Goal: Task Accomplishment & Management: Complete application form

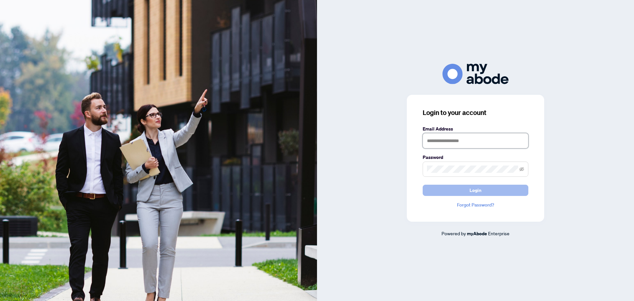
type input "**********"
click at [469, 190] on button "Login" at bounding box center [476, 190] width 106 height 11
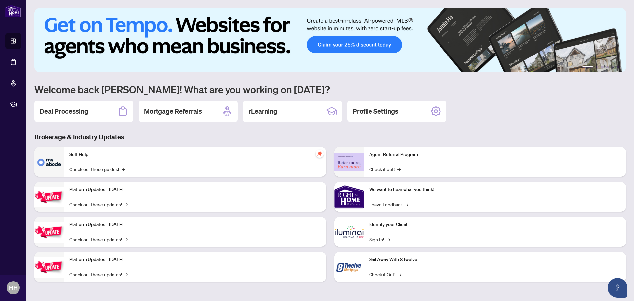
click at [73, 112] on h2 "Deal Processing" at bounding box center [64, 111] width 49 height 9
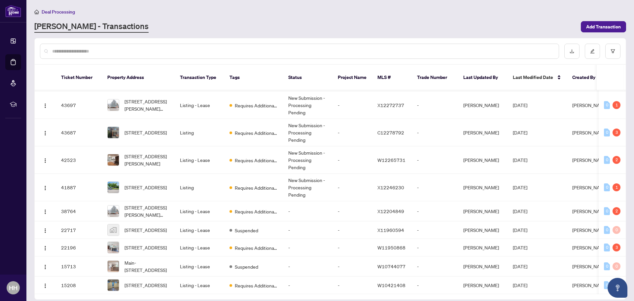
scroll to position [36, 0]
click at [138, 244] on span "1337 Elgin Cres, Oakville, Ontario L6H 2J9, Canada" at bounding box center [146, 247] width 42 height 7
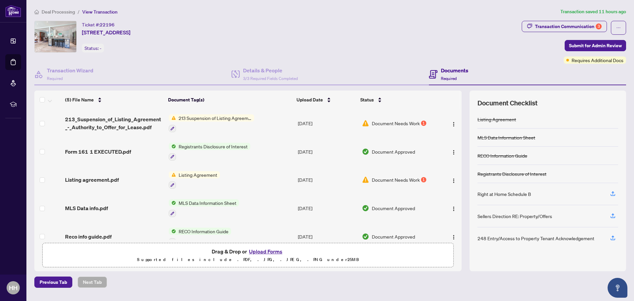
click at [405, 124] on span "Document Needs Work" at bounding box center [396, 123] width 48 height 7
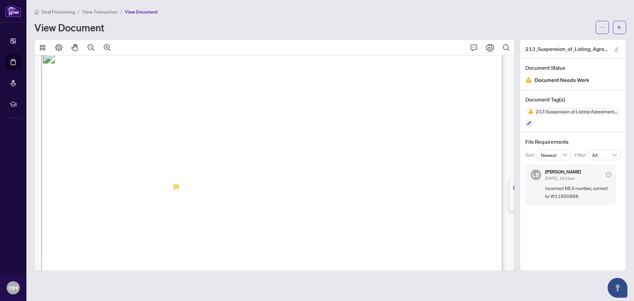
scroll to position [11, 0]
drag, startPoint x: 137, startPoint y: 194, endPoint x: 181, endPoint y: 192, distance: 44.3
click at [169, 193] on span "W10744077" at bounding box center [151, 196] width 36 height 7
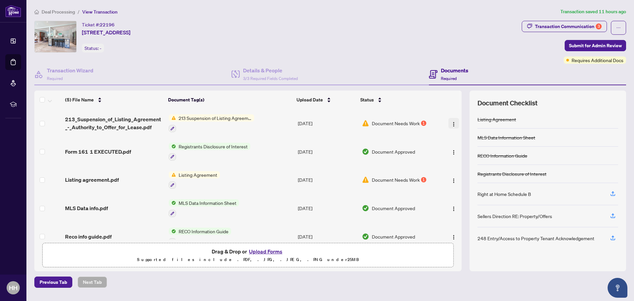
click at [452, 123] on img "button" at bounding box center [453, 124] width 5 height 5
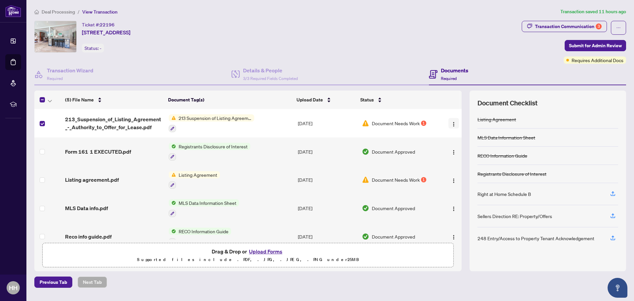
click at [451, 122] on img "button" at bounding box center [453, 124] width 5 height 5
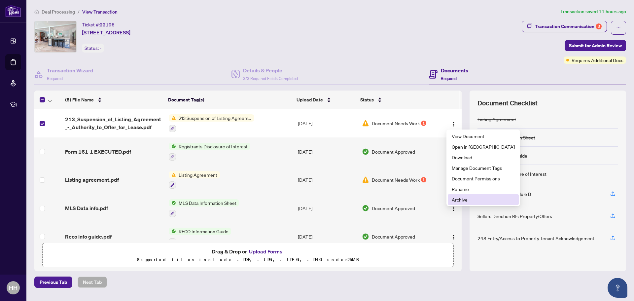
click at [466, 200] on span "Archive" at bounding box center [483, 199] width 63 height 7
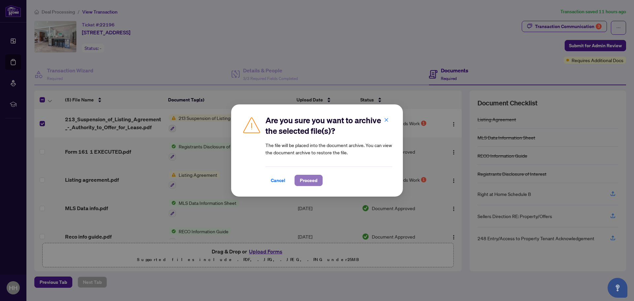
click at [309, 181] on span "Proceed" at bounding box center [309, 180] width 18 height 11
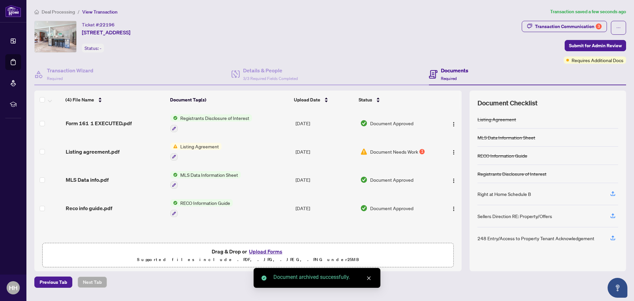
click at [267, 248] on button "Upload Forms" at bounding box center [265, 251] width 37 height 9
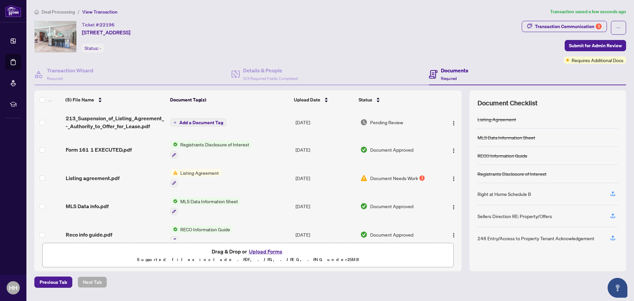
click at [175, 121] on icon "plus" at bounding box center [174, 122] width 3 height 3
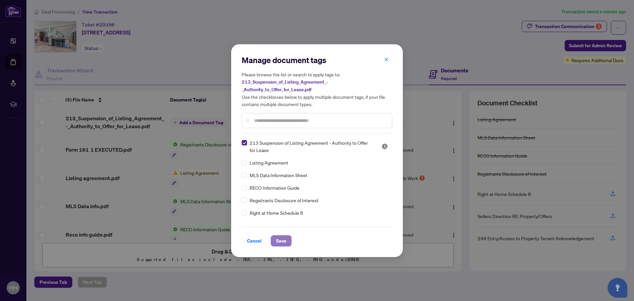
click at [282, 241] on span "Save" at bounding box center [281, 240] width 10 height 11
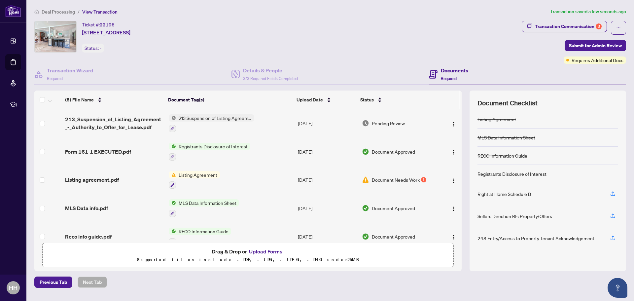
click at [199, 175] on span "Listing Agreement" at bounding box center [198, 174] width 44 height 7
click at [97, 180] on span "Listing agreement.pdf" at bounding box center [92, 180] width 54 height 8
click at [452, 178] on img "button" at bounding box center [453, 180] width 5 height 5
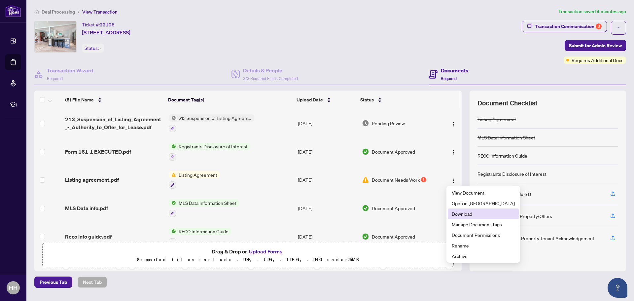
click at [470, 212] on span "Download" at bounding box center [483, 213] width 63 height 7
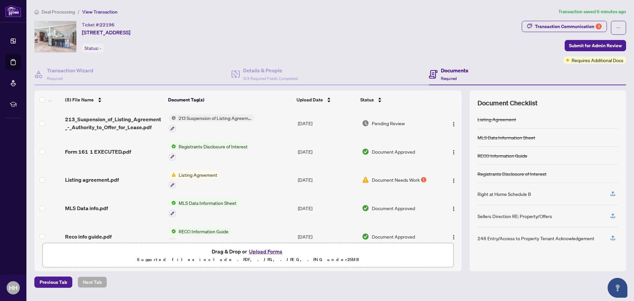
click at [375, 179] on span "Document Needs Work" at bounding box center [396, 179] width 48 height 7
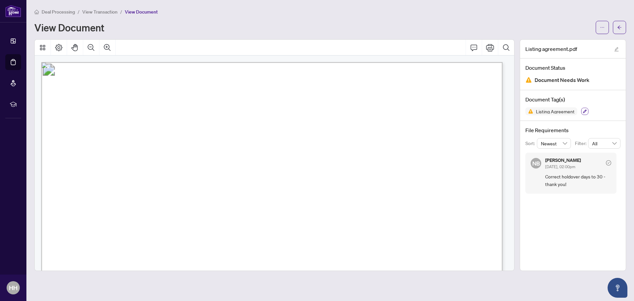
click at [585, 111] on icon "button" at bounding box center [585, 112] width 4 height 4
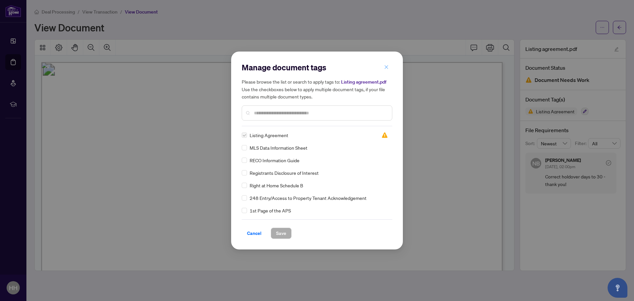
click at [386, 67] on icon "close" at bounding box center [387, 67] width 4 height 4
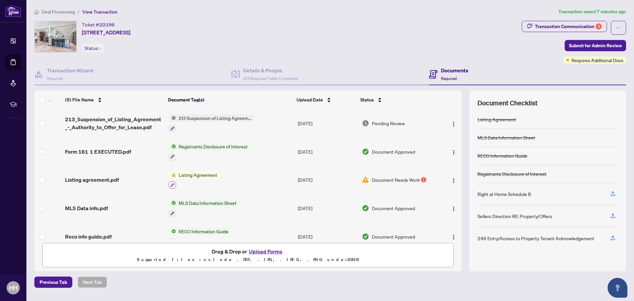
click at [173, 185] on icon "button" at bounding box center [172, 185] width 4 height 4
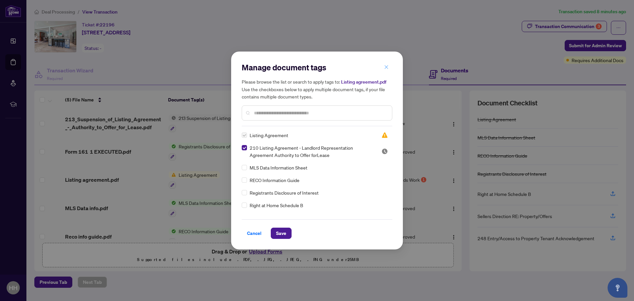
click at [386, 68] on icon "close" at bounding box center [387, 67] width 4 height 4
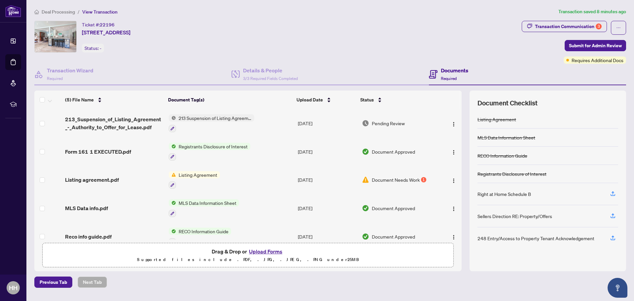
click at [396, 180] on span "Document Needs Work" at bounding box center [396, 179] width 48 height 7
click at [451, 180] on img "button" at bounding box center [453, 180] width 5 height 5
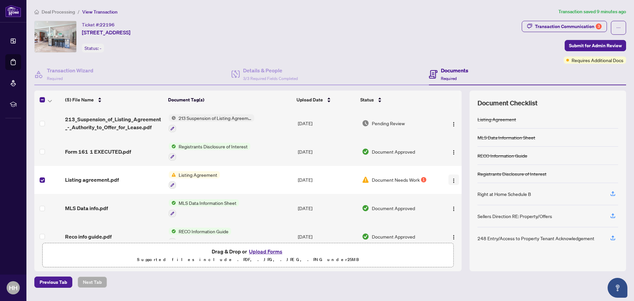
click at [453, 179] on img "button" at bounding box center [453, 180] width 5 height 5
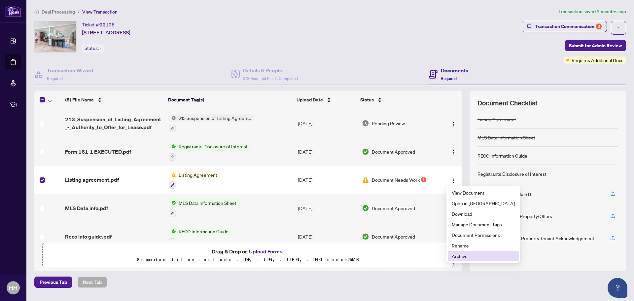
click at [463, 257] on span "Archive" at bounding box center [483, 255] width 63 height 7
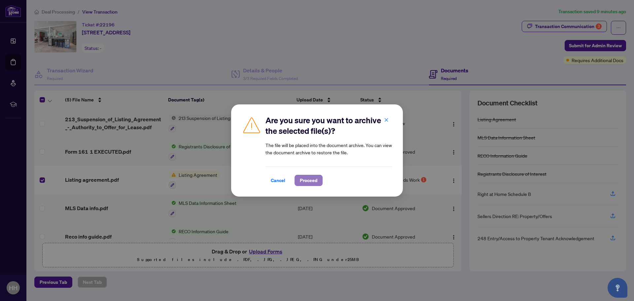
click at [307, 181] on span "Proceed" at bounding box center [309, 180] width 18 height 11
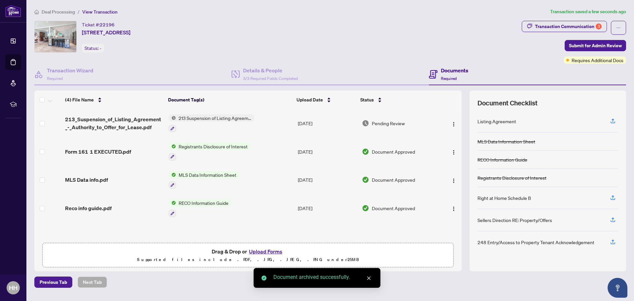
click at [271, 249] on button "Upload Forms" at bounding box center [265, 251] width 37 height 9
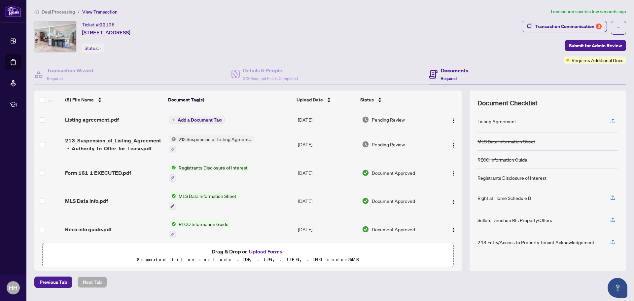
click at [201, 119] on span "Add a Document Tag" at bounding box center [200, 120] width 44 height 5
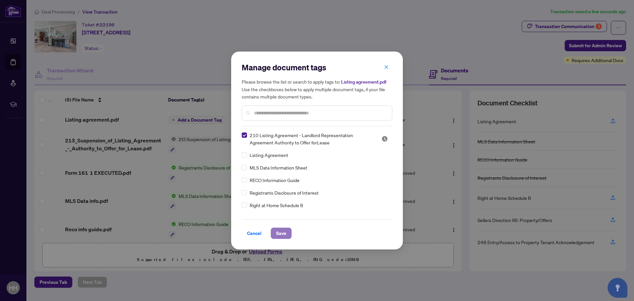
click at [281, 235] on span "Save" at bounding box center [281, 233] width 10 height 11
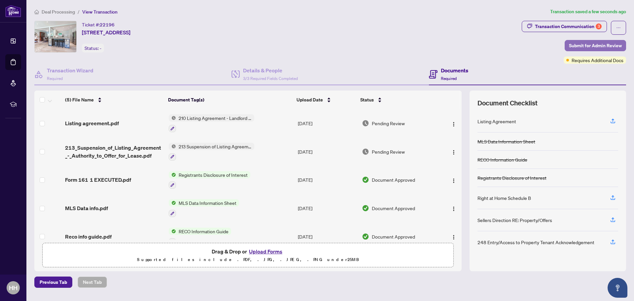
click at [581, 45] on span "Submit for Admin Review" at bounding box center [595, 45] width 53 height 11
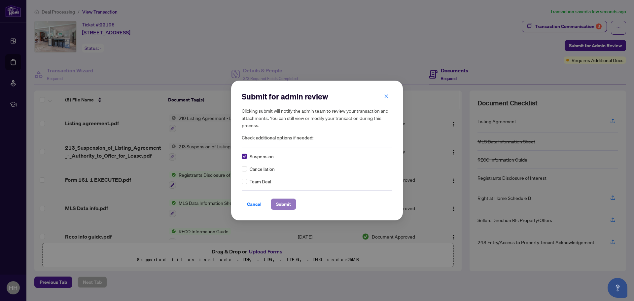
click at [282, 202] on span "Submit" at bounding box center [283, 204] width 15 height 11
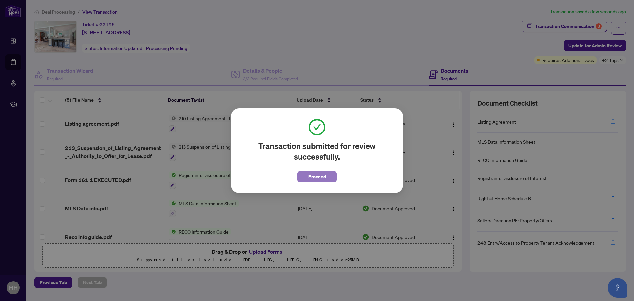
click at [322, 174] on span "Proceed" at bounding box center [317, 176] width 18 height 11
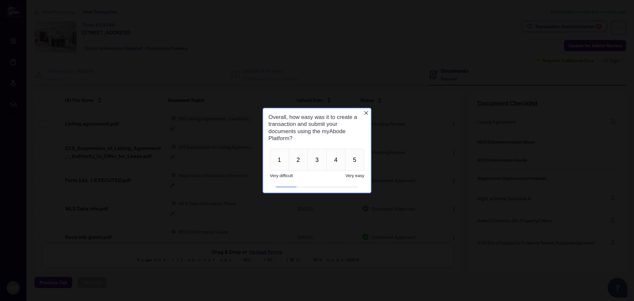
click at [366, 112] on icon "Close button" at bounding box center [366, 112] width 5 height 5
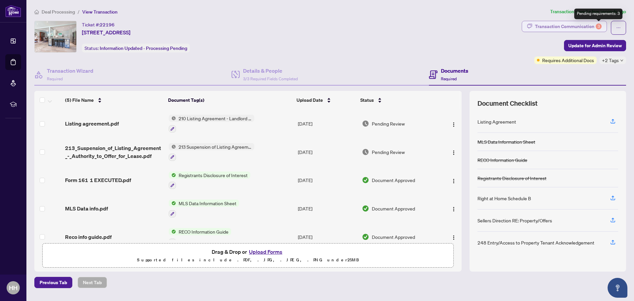
click at [599, 25] on div "3" at bounding box center [599, 26] width 6 height 6
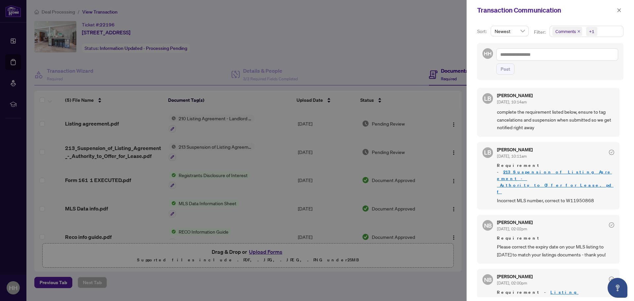
scroll to position [1, 0]
click at [392, 31] on div at bounding box center [317, 150] width 634 height 301
click at [619, 10] on icon "close" at bounding box center [620, 10] width 4 height 4
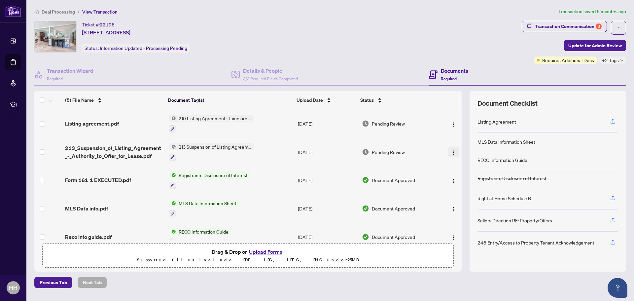
click at [452, 153] on img "button" at bounding box center [453, 152] width 5 height 5
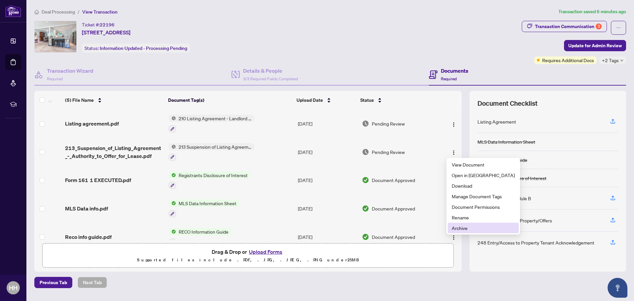
click at [468, 228] on span "Archive" at bounding box center [483, 227] width 63 height 7
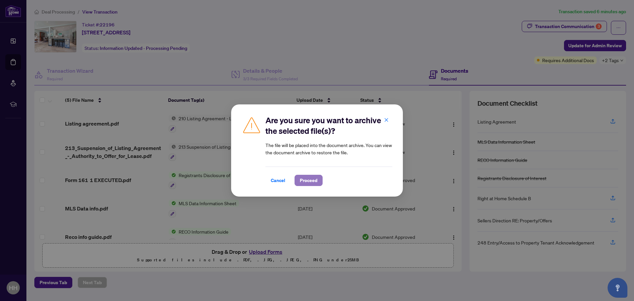
click at [310, 183] on span "Proceed" at bounding box center [309, 180] width 18 height 11
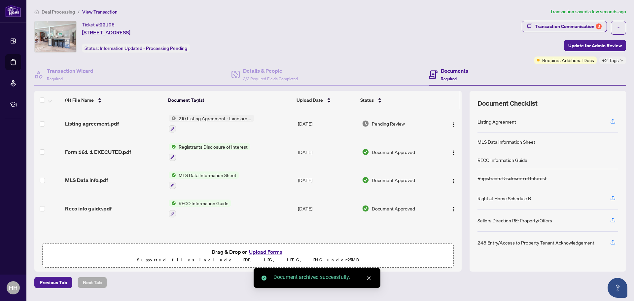
click at [271, 249] on button "Upload Forms" at bounding box center [265, 251] width 37 height 9
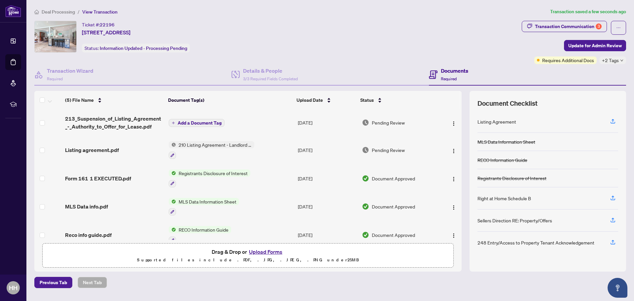
click at [204, 121] on span "Add a Document Tag" at bounding box center [200, 123] width 44 height 5
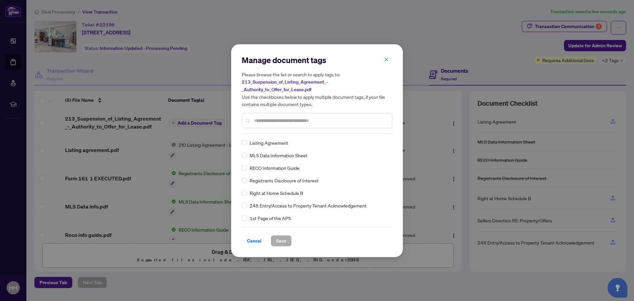
click at [258, 119] on input "text" at bounding box center [320, 120] width 133 height 7
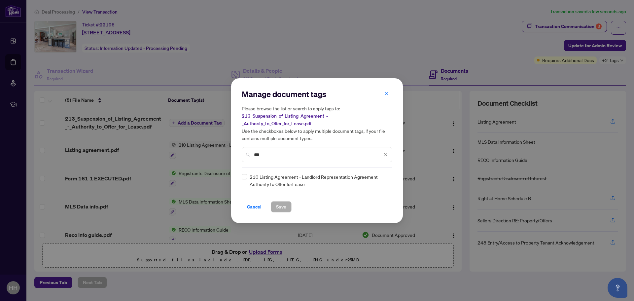
type input "***"
click at [283, 207] on span "Save" at bounding box center [281, 206] width 10 height 11
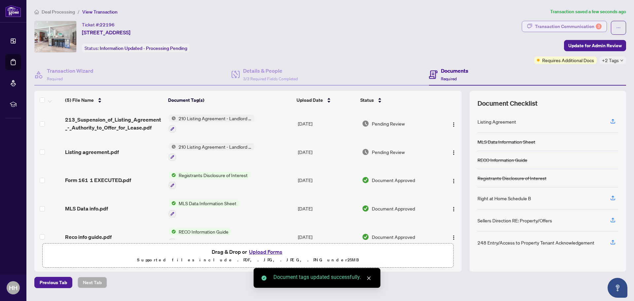
click at [592, 24] on div "Transaction Communication 3" at bounding box center [568, 26] width 67 height 11
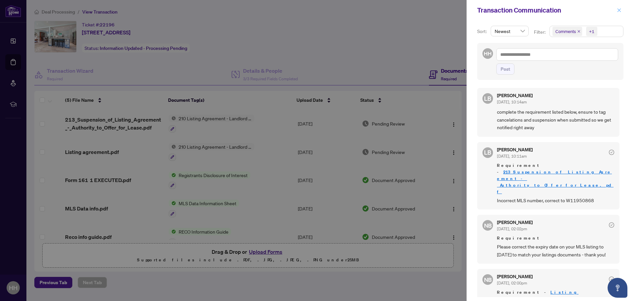
click at [620, 11] on icon "close" at bounding box center [620, 10] width 4 height 4
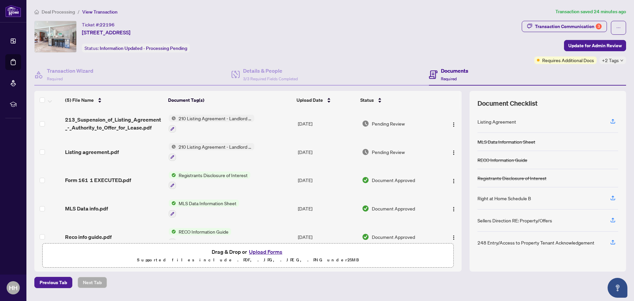
click at [265, 251] on button "Upload Forms" at bounding box center [265, 251] width 37 height 9
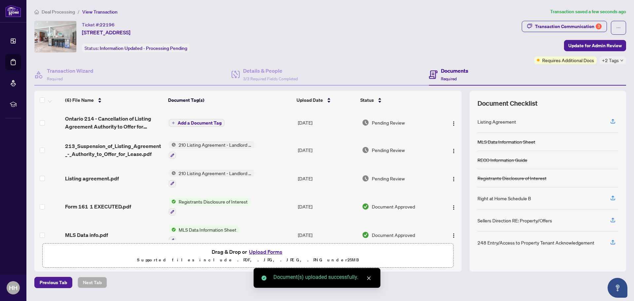
click at [198, 123] on span "Add a Document Tag" at bounding box center [200, 123] width 44 height 5
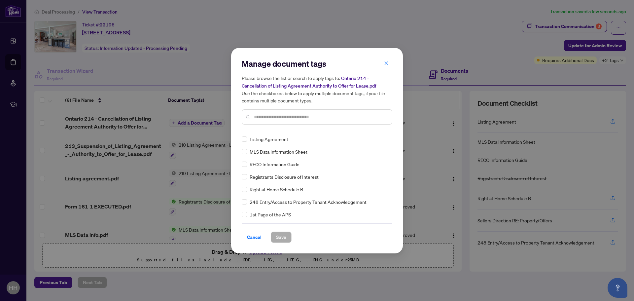
click at [274, 117] on input "text" at bounding box center [320, 116] width 133 height 7
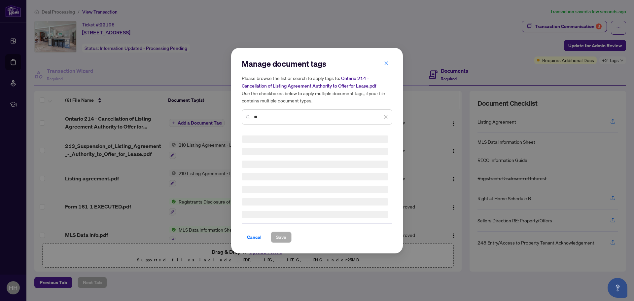
type input "*"
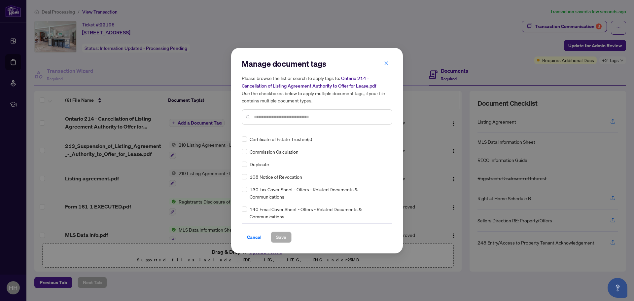
type input "*"
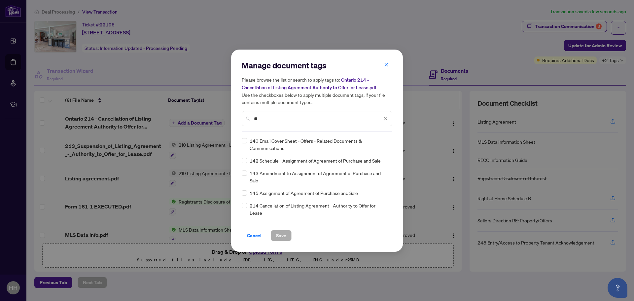
type input "**"
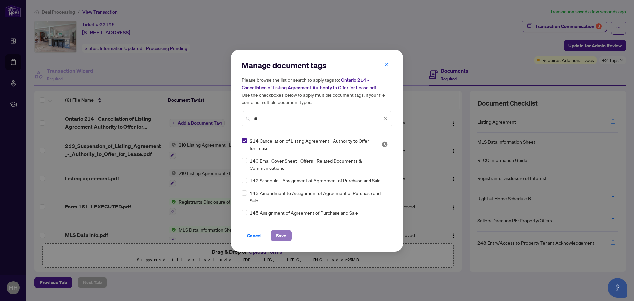
click at [285, 234] on span "Save" at bounding box center [281, 235] width 10 height 11
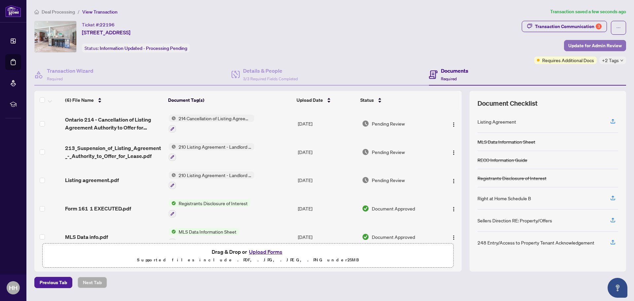
click at [579, 44] on span "Update for Admin Review" at bounding box center [595, 45] width 54 height 11
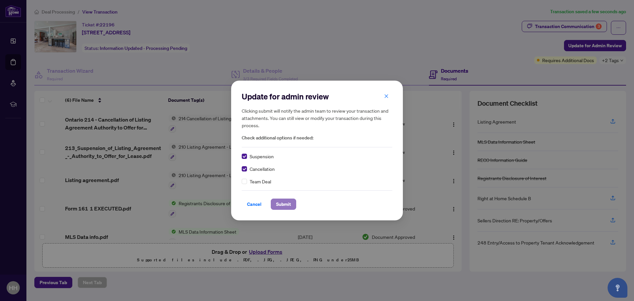
click at [280, 203] on span "Submit" at bounding box center [283, 204] width 15 height 11
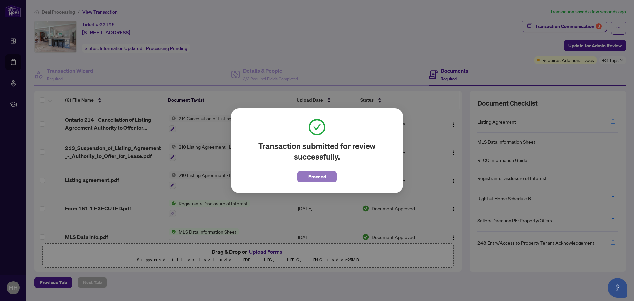
click at [311, 177] on span "Proceed" at bounding box center [317, 176] width 18 height 11
